Goal: Task Accomplishment & Management: Manage account settings

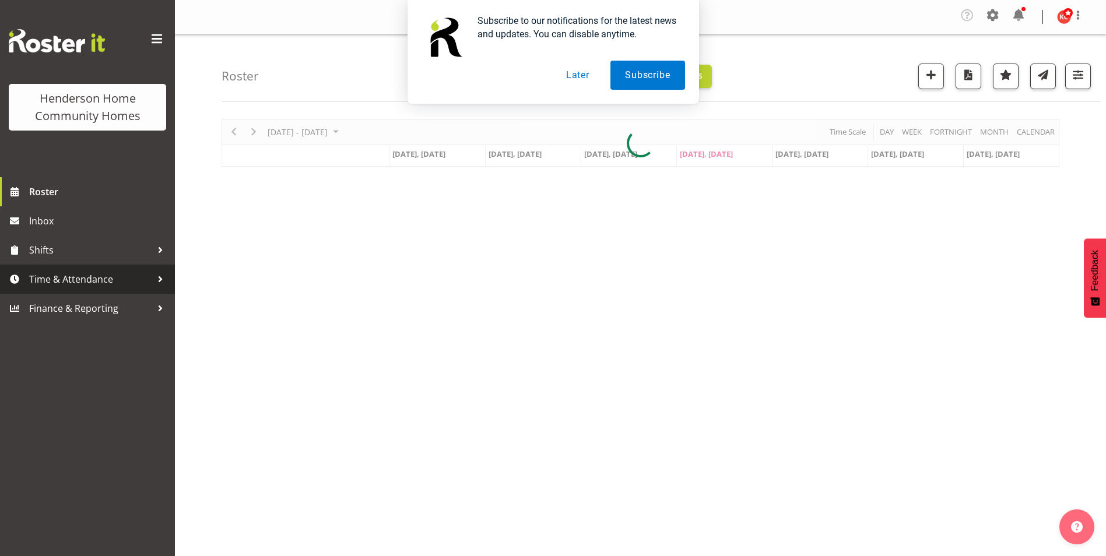
click at [68, 282] on span "Time & Attendance" at bounding box center [90, 279] width 122 height 17
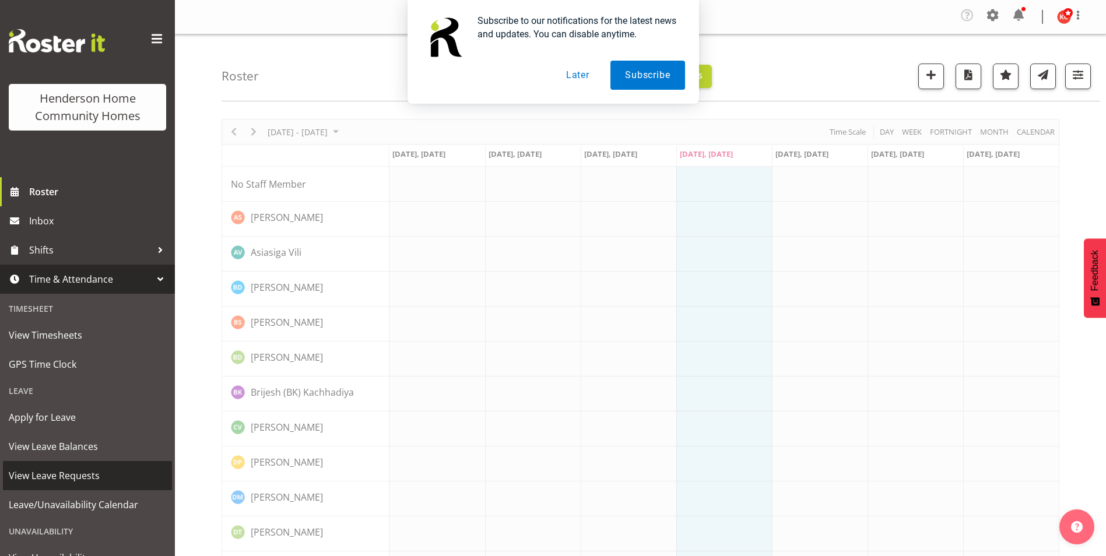
click at [65, 477] on span "View Leave Requests" at bounding box center [87, 475] width 157 height 17
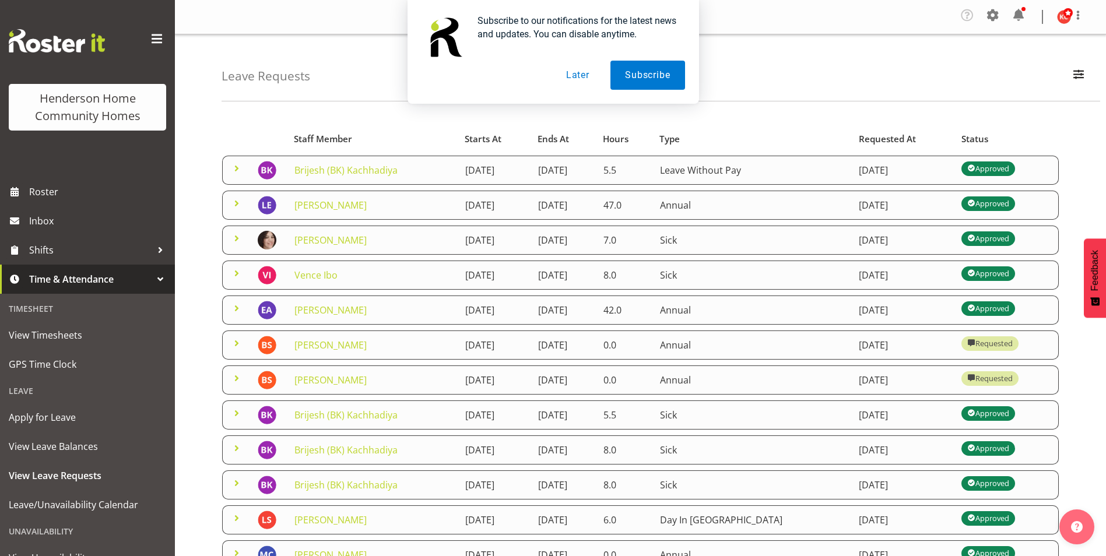
click at [570, 73] on button "Later" at bounding box center [578, 75] width 52 height 29
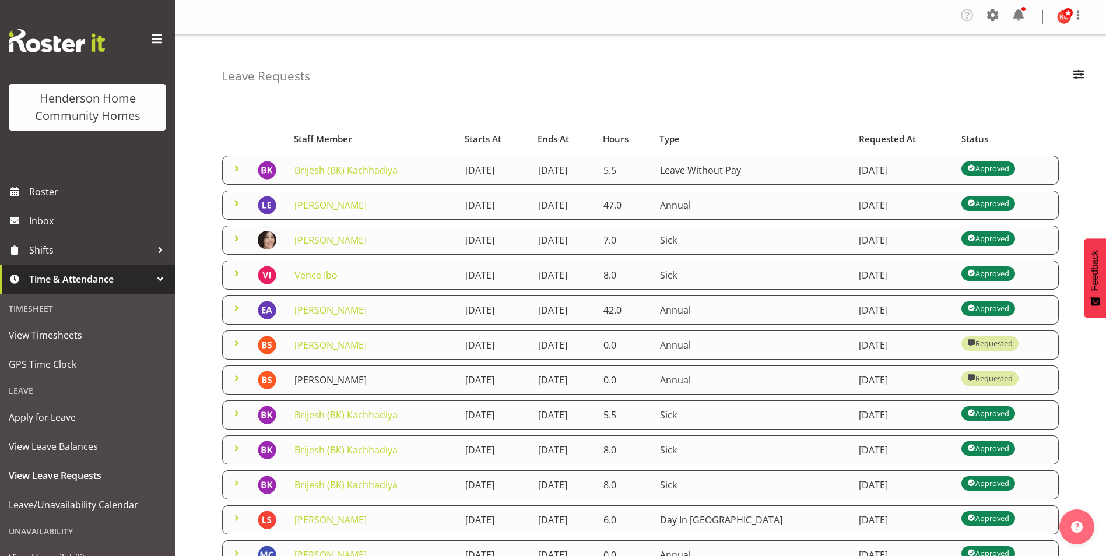
click at [330, 377] on link "[PERSON_NAME]" at bounding box center [331, 380] width 72 height 13
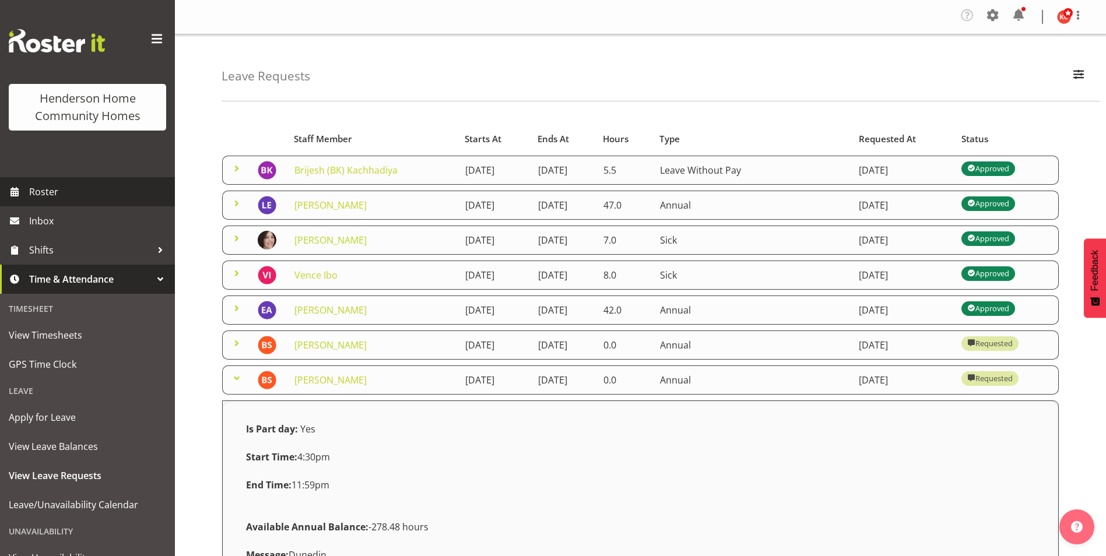
click at [45, 184] on span "Roster" at bounding box center [99, 191] width 140 height 17
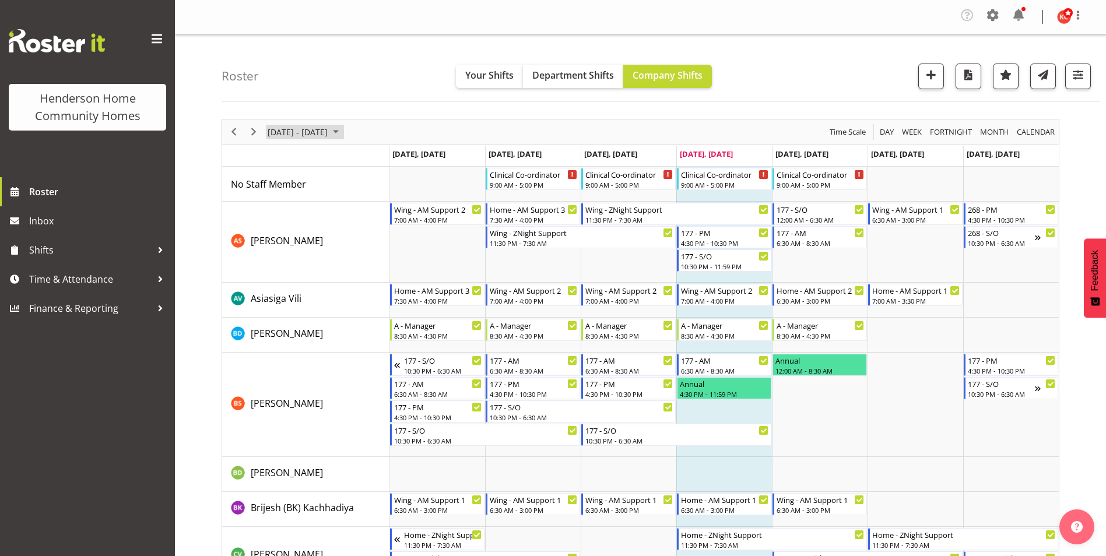
click at [343, 129] on span "September 01 - 07, 2025" at bounding box center [336, 132] width 14 height 15
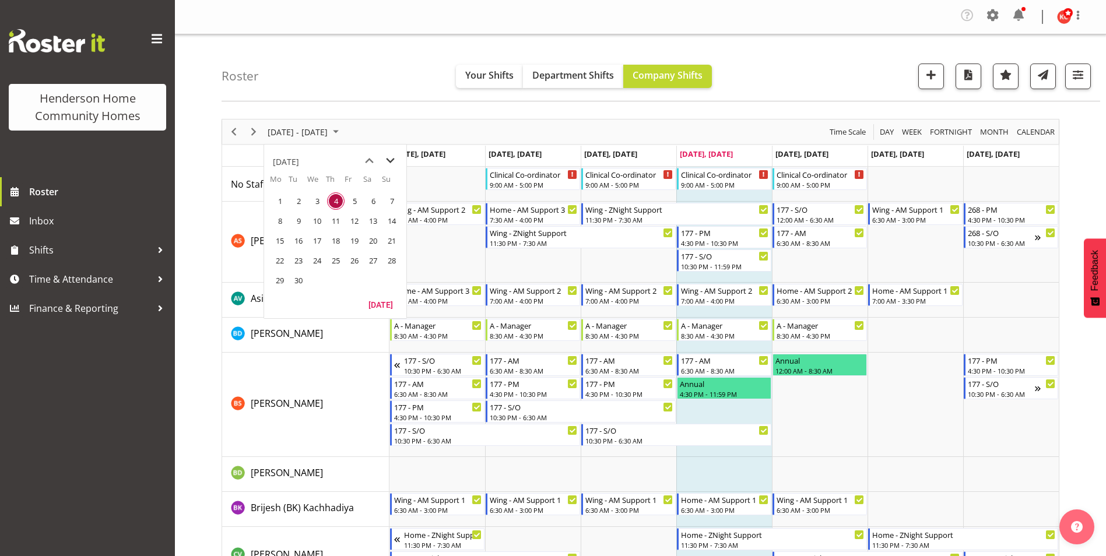
click at [391, 158] on span "next month" at bounding box center [390, 160] width 20 height 21
click at [269, 235] on table "Mo Tu We Th Fr Sa Su 29 30 1 2 3 4 5 6 7 8 9 10 11 12 13 14 15 16 17 18 19 20 2…" at bounding box center [335, 235] width 142 height 122
click at [271, 240] on td "13" at bounding box center [279, 241] width 19 height 20
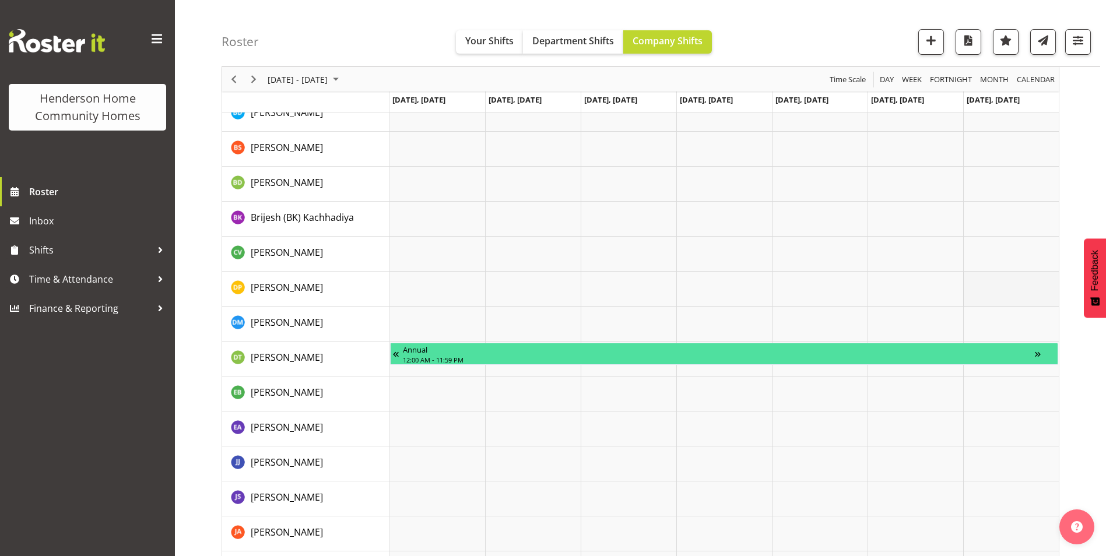
scroll to position [58, 0]
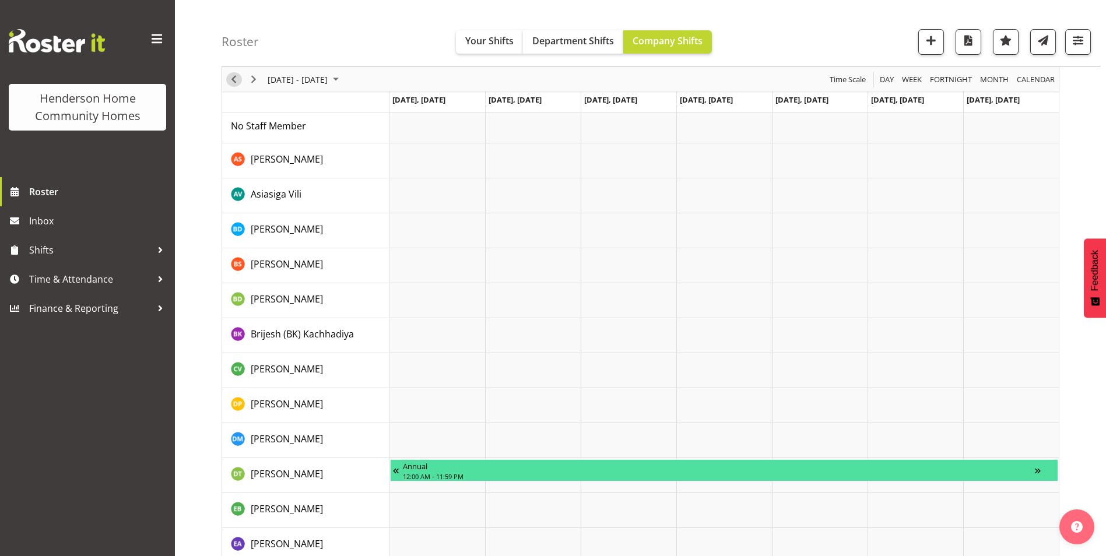
click at [233, 79] on span "Previous" at bounding box center [234, 79] width 14 height 15
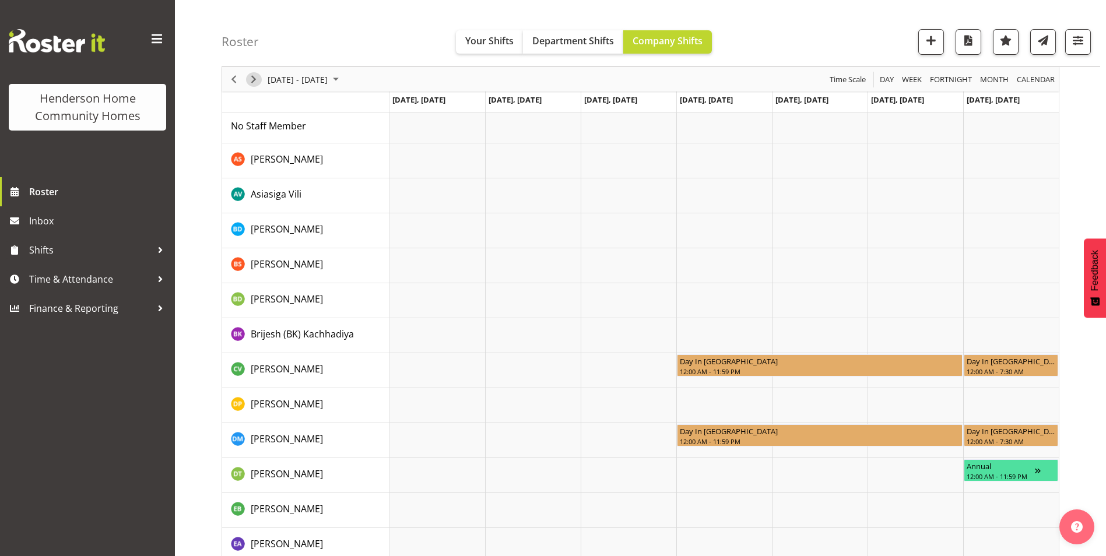
click at [254, 80] on span "Next" at bounding box center [254, 79] width 14 height 15
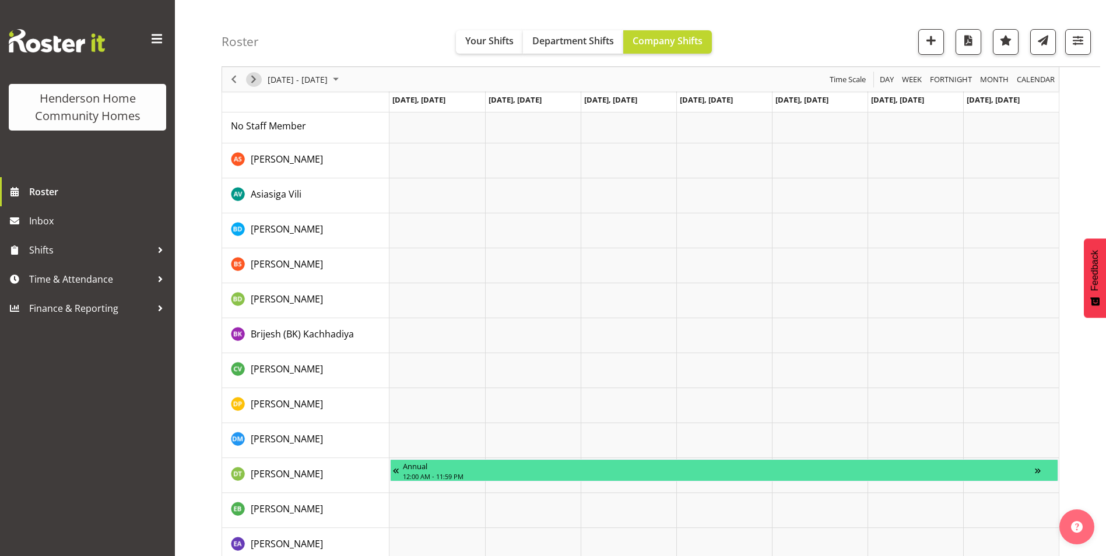
click at [255, 76] on span "Next" at bounding box center [254, 79] width 14 height 15
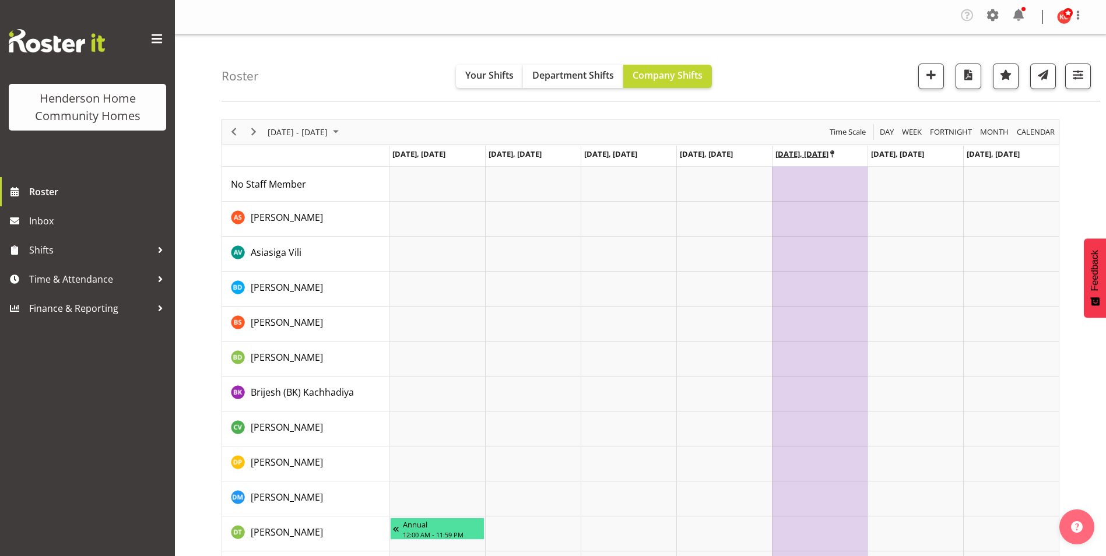
click at [833, 150] on icon "Timeline Week of October 20, 2025" at bounding box center [833, 154] width 4 height 8
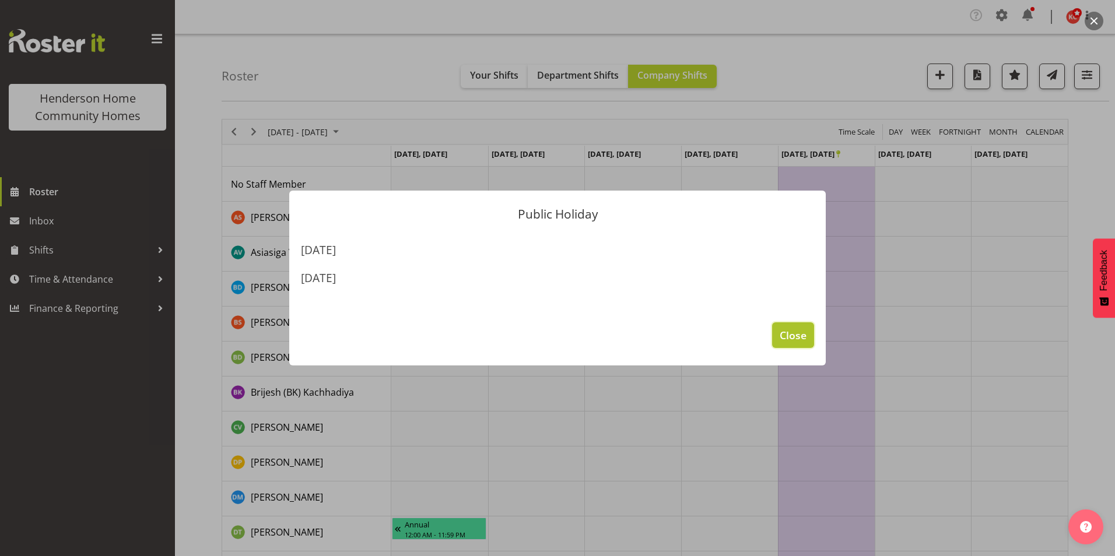
click at [783, 341] on span "Close" at bounding box center [793, 335] width 27 height 15
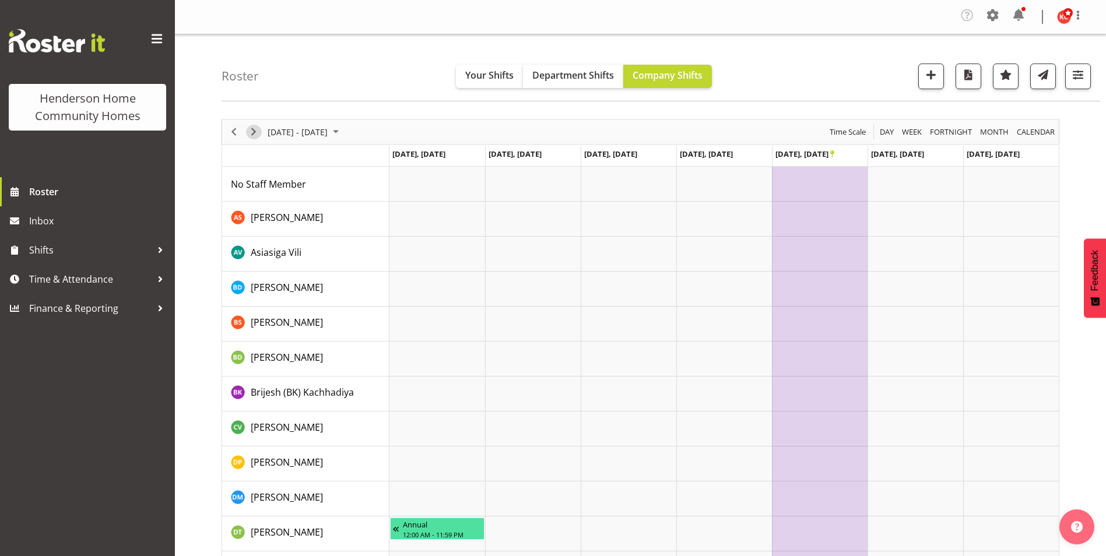
click at [254, 129] on span "Next" at bounding box center [254, 132] width 14 height 15
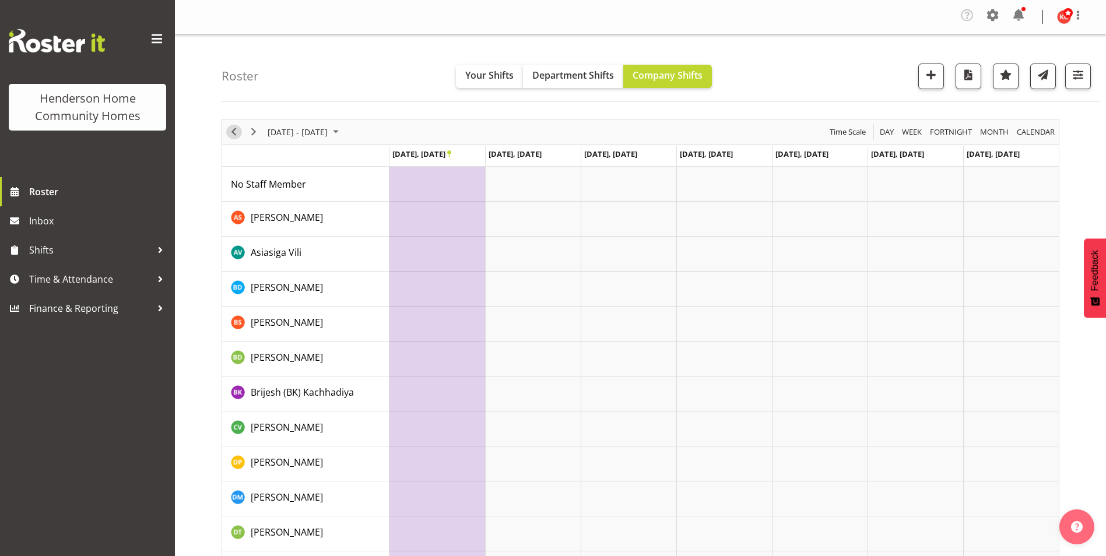
click at [237, 135] on span "Previous" at bounding box center [234, 132] width 14 height 15
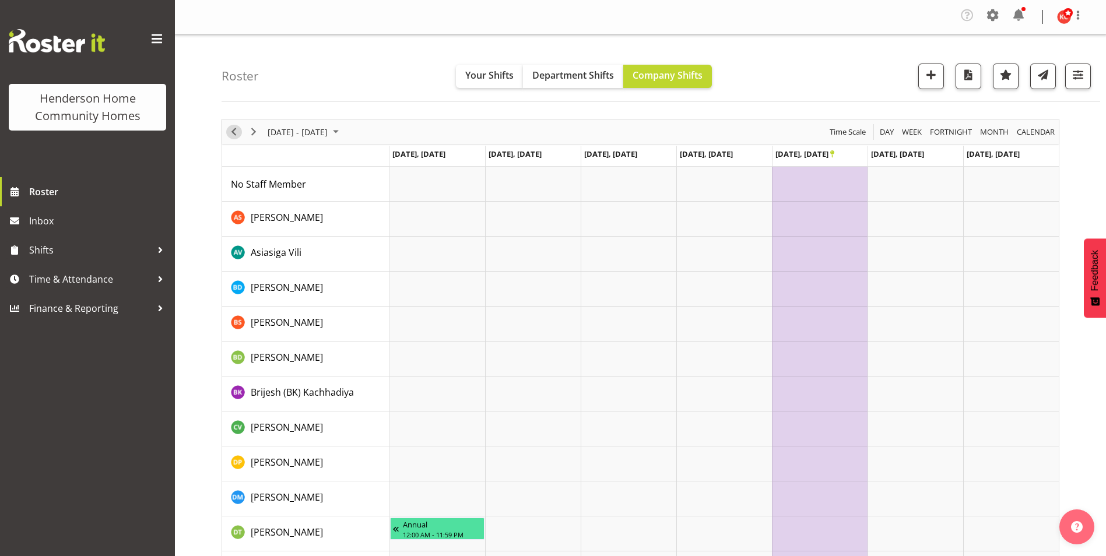
click at [227, 132] on span "Previous" at bounding box center [234, 132] width 14 height 15
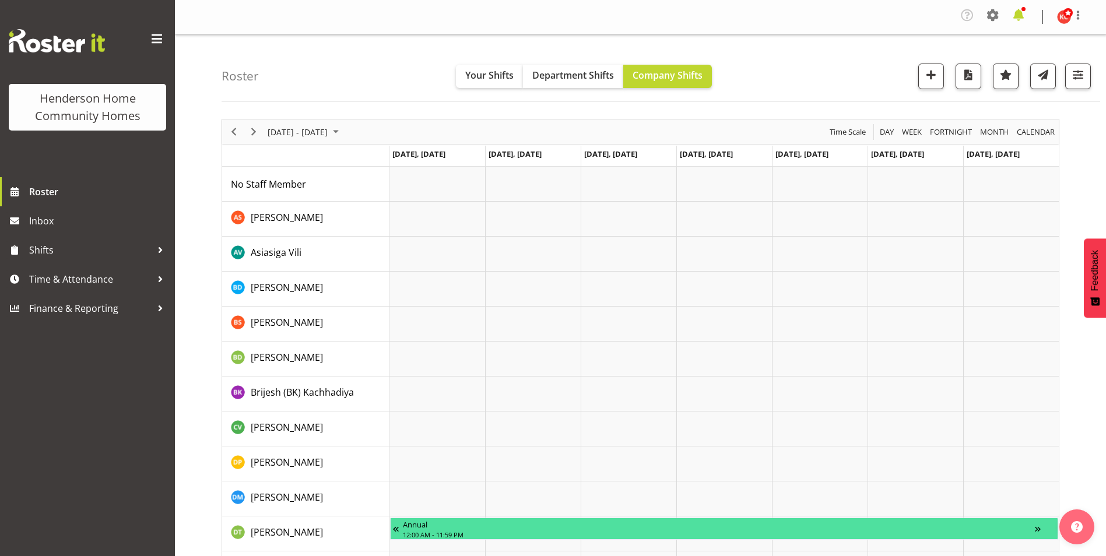
click at [1020, 13] on span at bounding box center [1019, 15] width 19 height 19
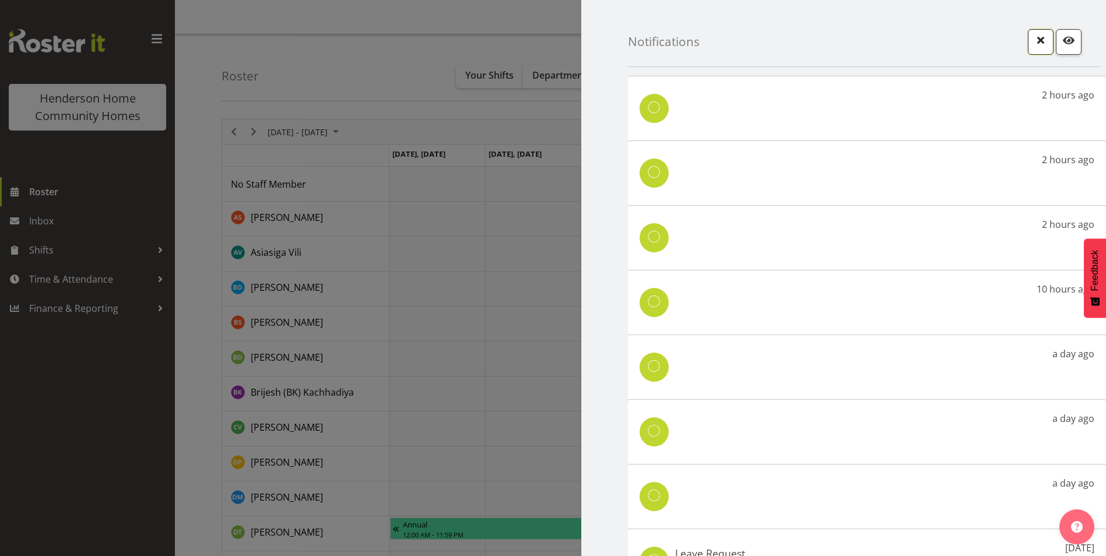
click at [1034, 40] on span "button" at bounding box center [1041, 40] width 15 height 15
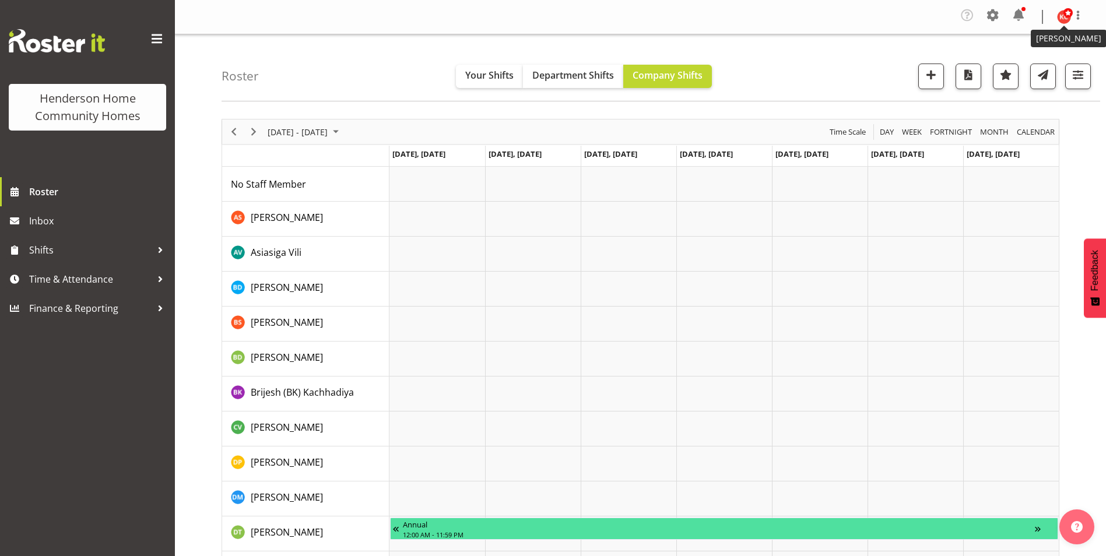
click at [1063, 14] on img at bounding box center [1064, 17] width 14 height 14
click at [1003, 65] on link "Log Out" at bounding box center [1029, 64] width 112 height 21
